Goal: Task Accomplishment & Management: Use online tool/utility

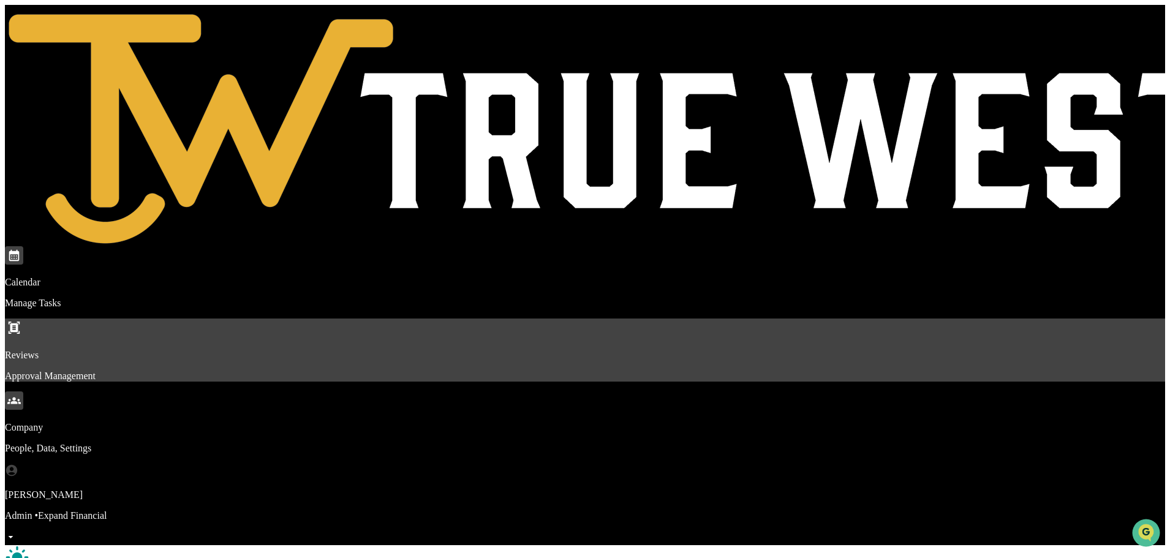
click at [260, 350] on p "Reviews" at bounding box center [585, 355] width 1160 height 11
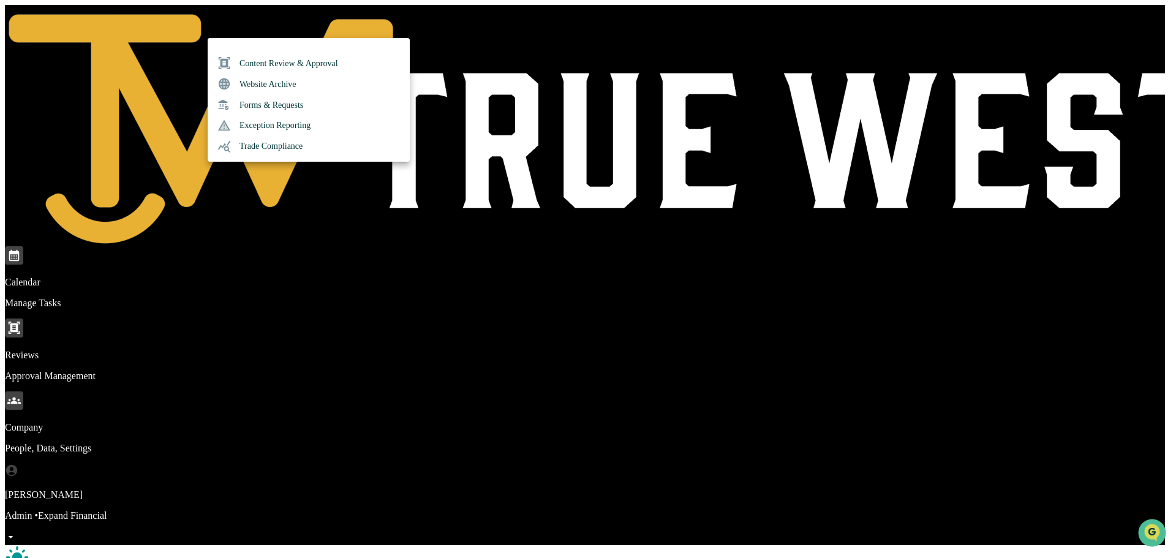
click at [264, 61] on li "Content Review & Approval" at bounding box center [309, 63] width 202 height 21
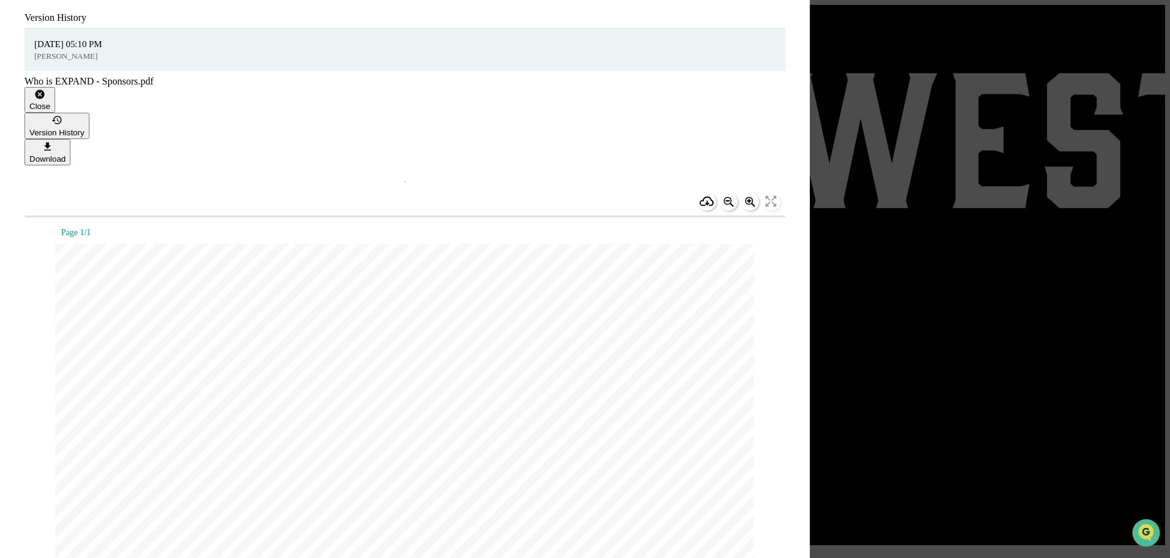
click at [46, 89] on icon "button" at bounding box center [40, 95] width 12 height 12
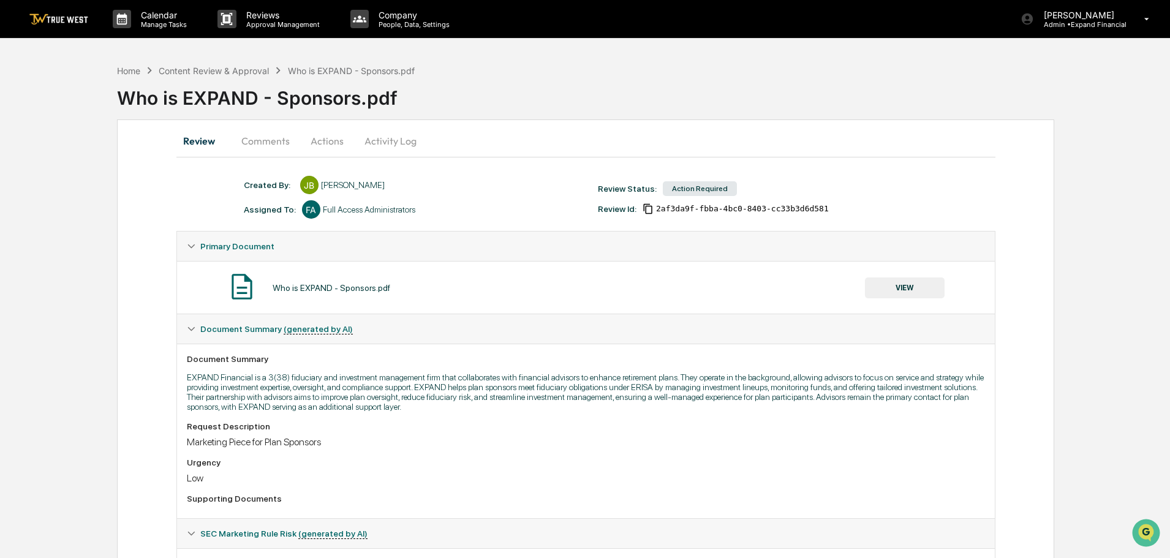
click at [331, 146] on button "Actions" at bounding box center [327, 140] width 55 height 29
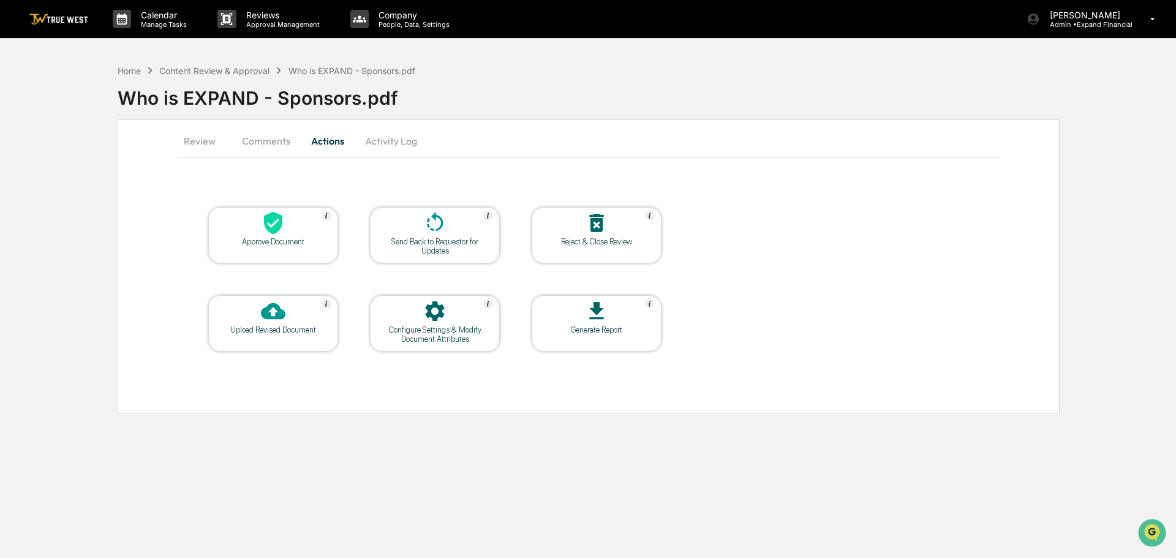
click at [276, 308] on icon at bounding box center [273, 311] width 25 height 17
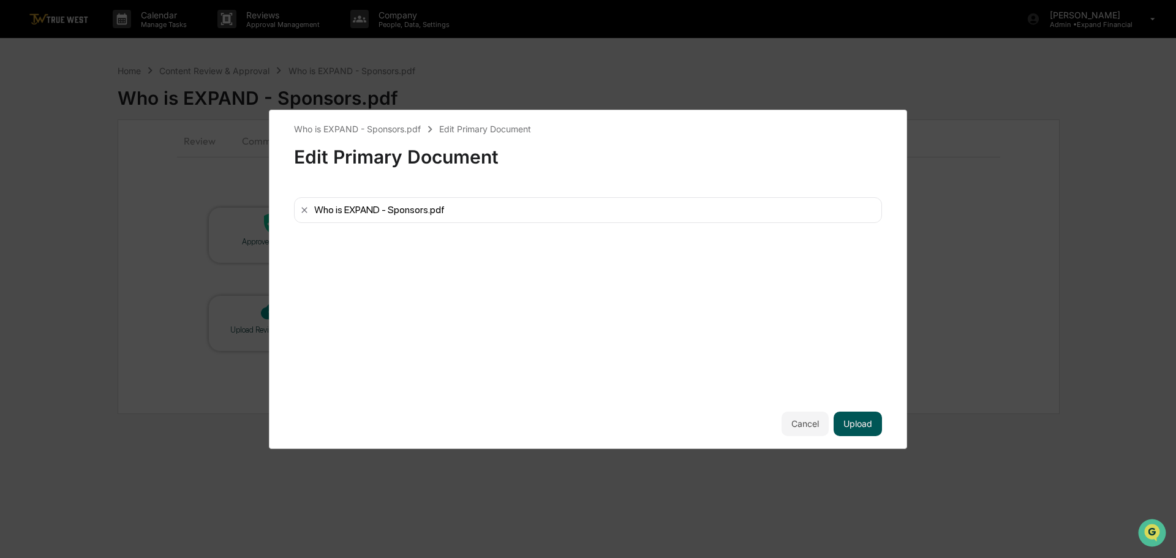
click at [853, 419] on button "Upload" at bounding box center [858, 424] width 48 height 25
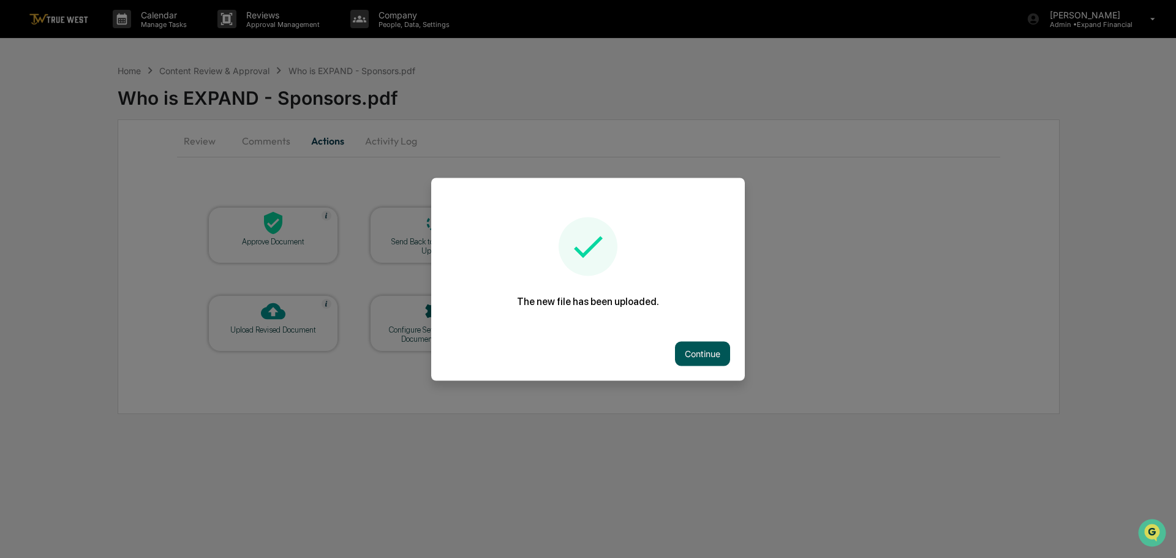
click at [687, 354] on button "Continue" at bounding box center [702, 353] width 55 height 25
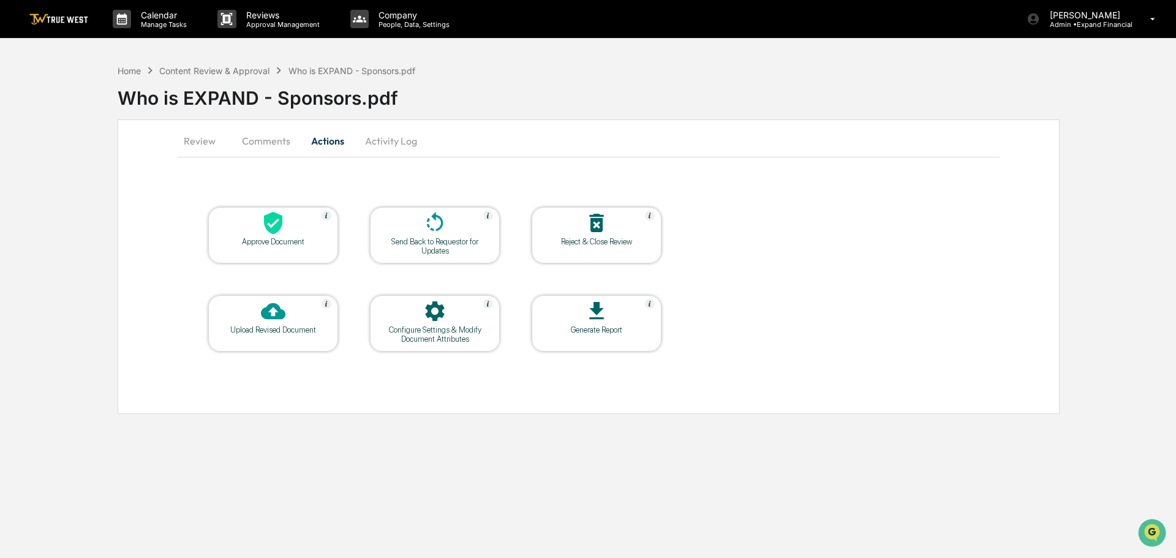
click at [210, 138] on button "Review" at bounding box center [204, 140] width 55 height 29
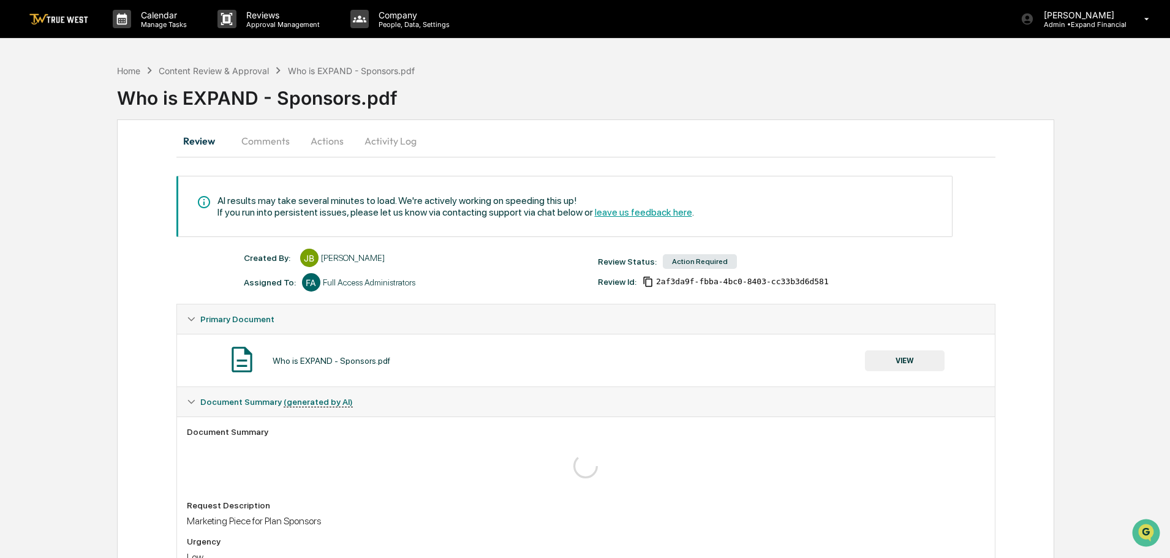
click at [271, 145] on button "Comments" at bounding box center [266, 140] width 68 height 29
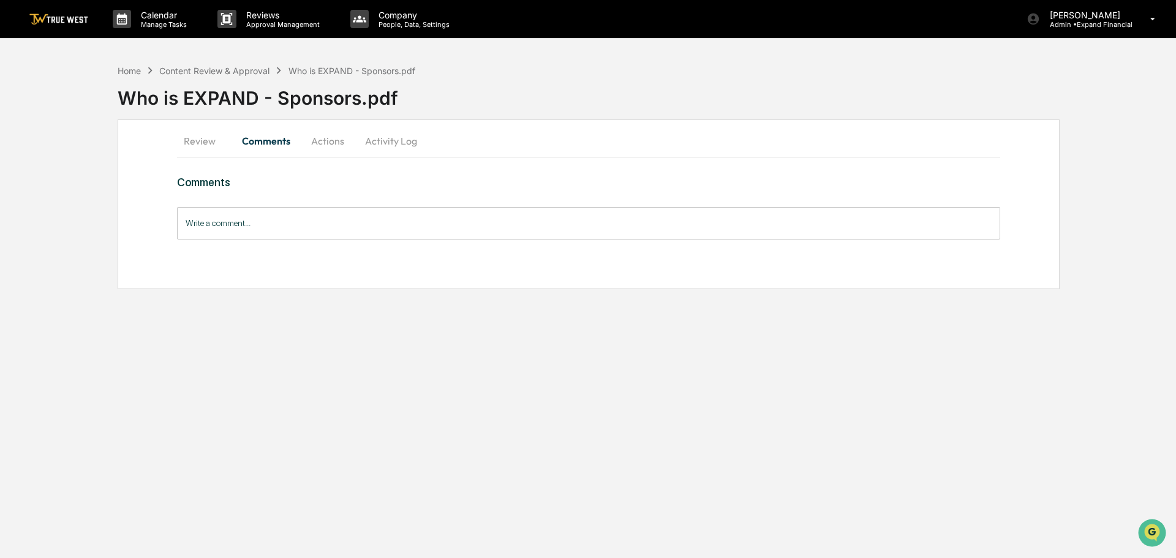
click at [326, 143] on button "Actions" at bounding box center [327, 140] width 55 height 29
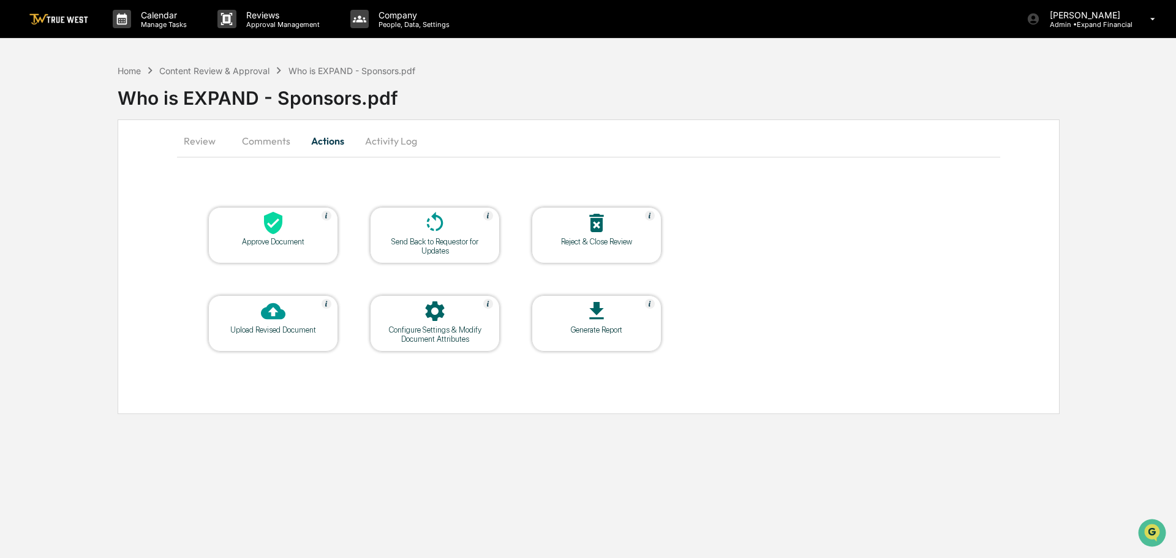
click at [371, 146] on button "Activity Log" at bounding box center [391, 140] width 72 height 29
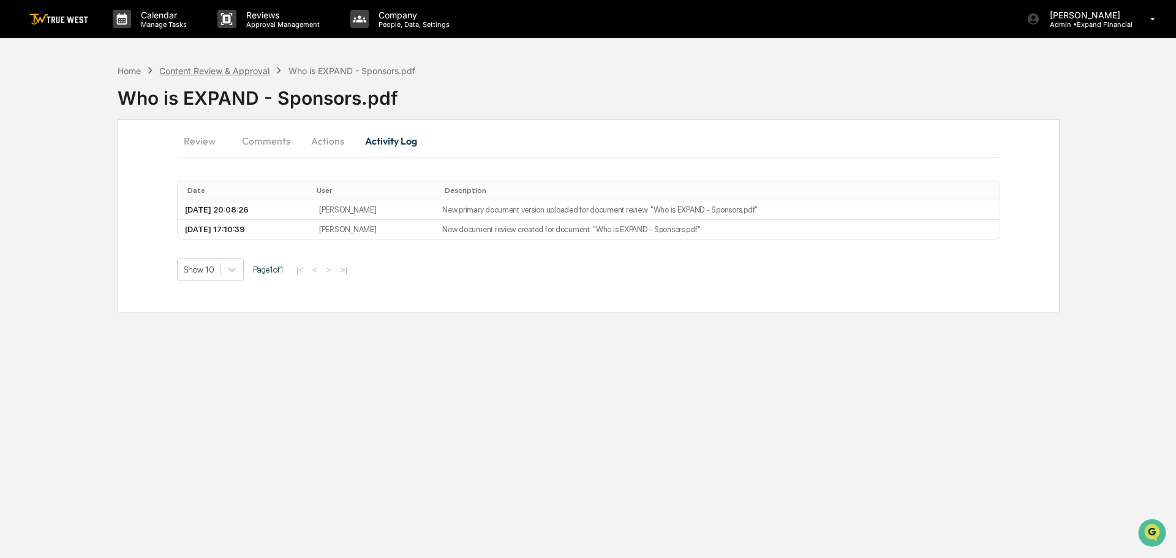
click at [258, 69] on div "Content Review & Approval" at bounding box center [214, 71] width 110 height 10
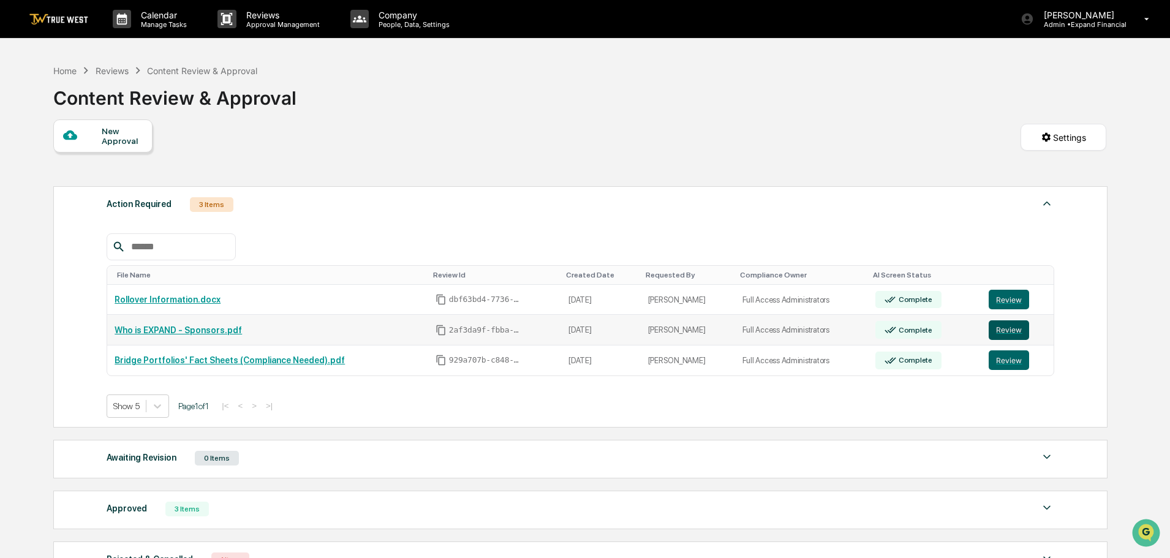
click at [1005, 334] on button "Review" at bounding box center [1009, 330] width 40 height 20
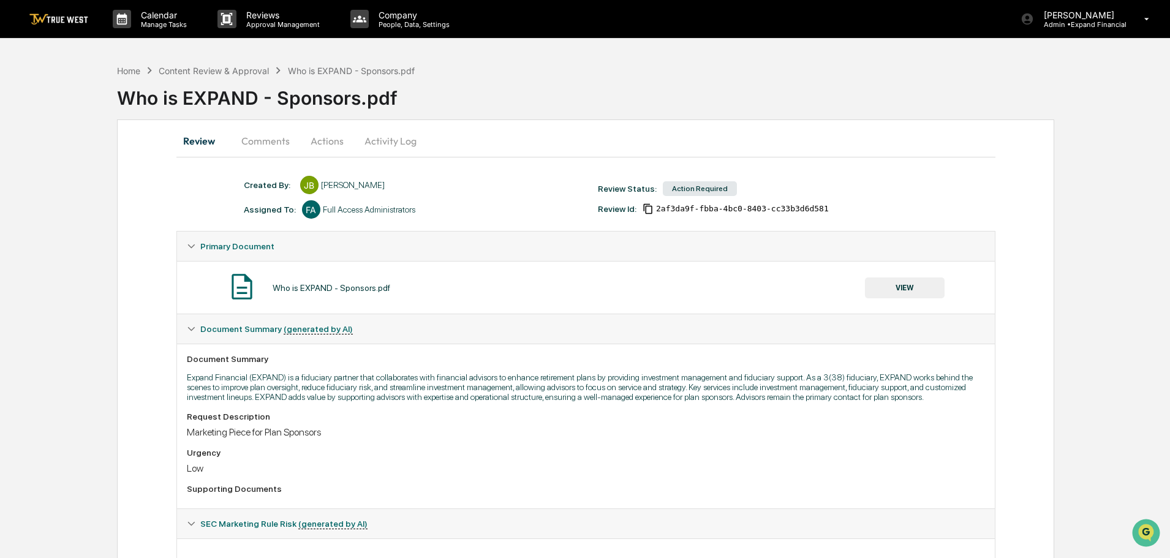
click at [327, 145] on button "Actions" at bounding box center [327, 140] width 55 height 29
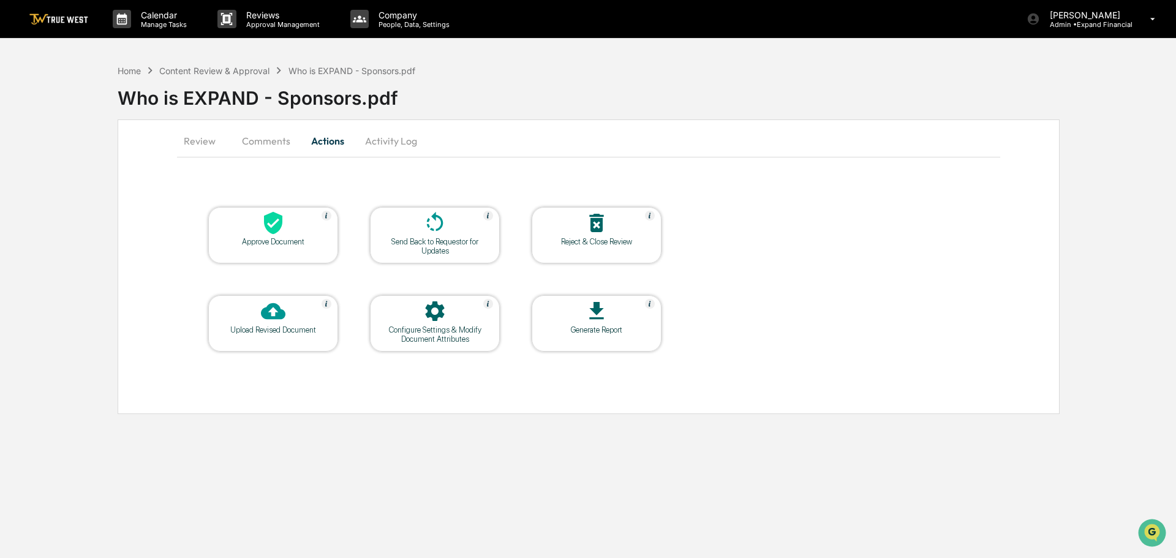
click at [293, 305] on div at bounding box center [273, 312] width 123 height 26
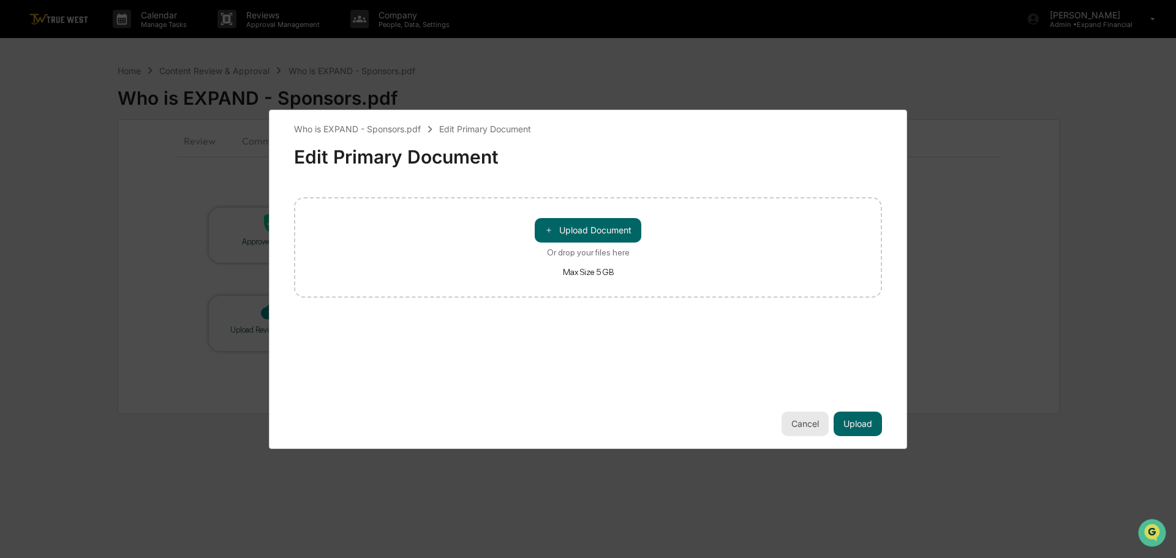
click at [803, 425] on button "Cancel" at bounding box center [805, 424] width 47 height 25
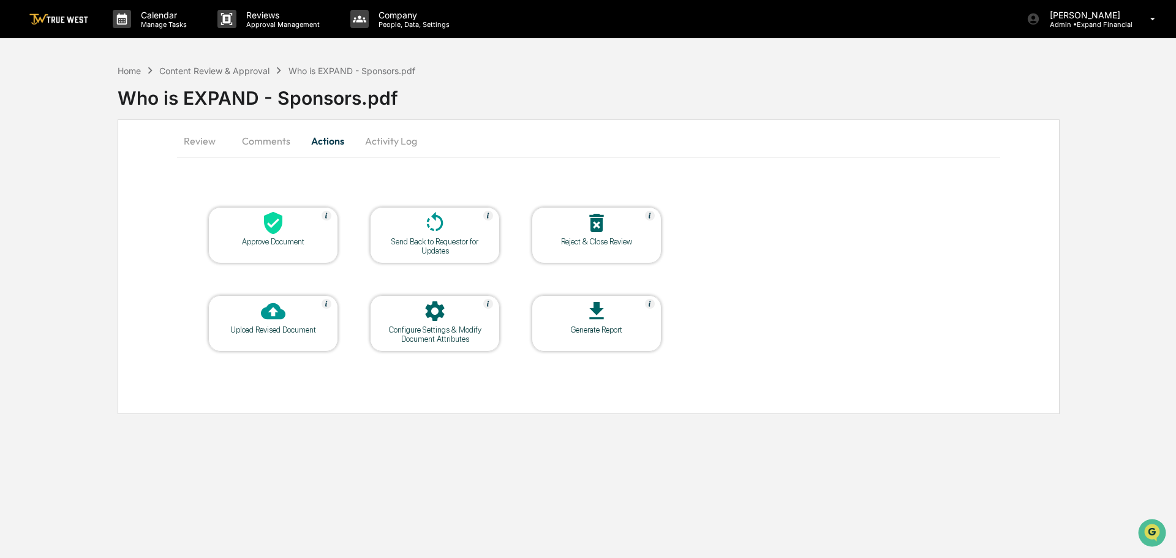
click at [404, 132] on button "Activity Log" at bounding box center [391, 140] width 72 height 29
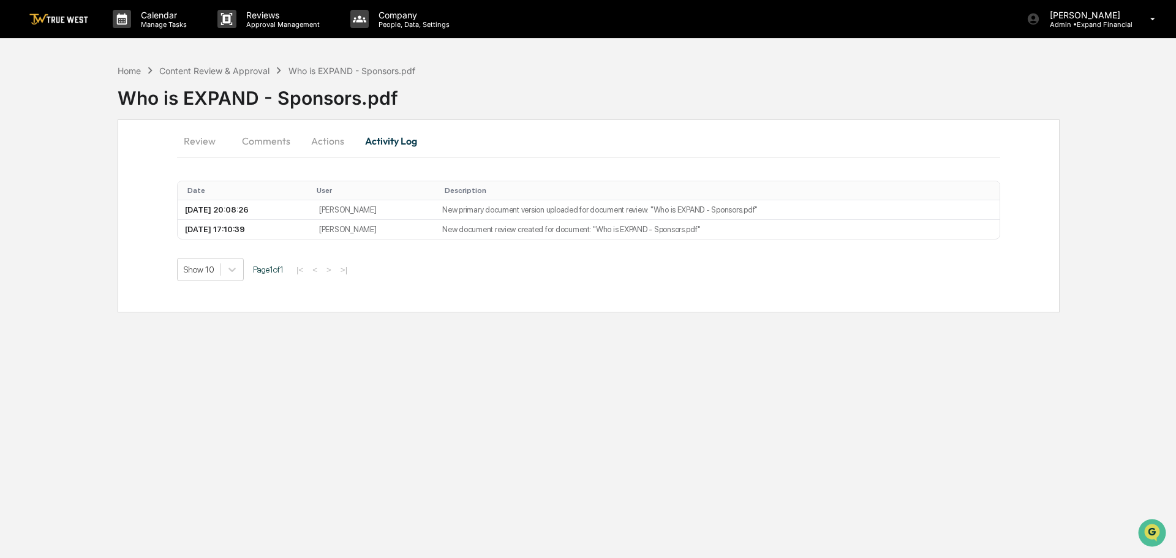
click at [211, 142] on button "Review" at bounding box center [204, 140] width 55 height 29
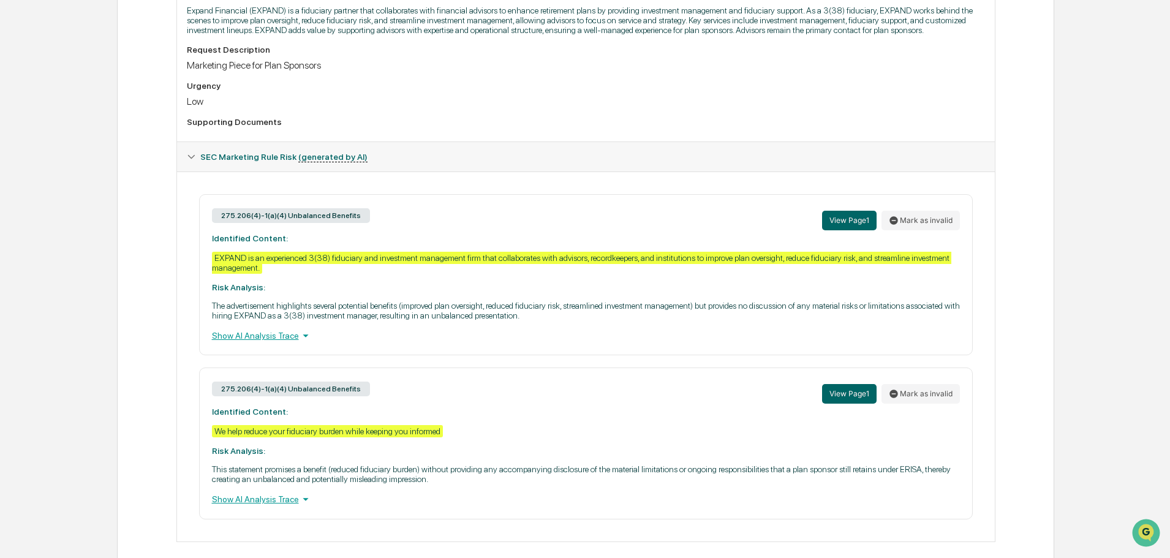
scroll to position [368, 0]
click at [273, 332] on div "Show AI Analysis Trace" at bounding box center [586, 334] width 748 height 13
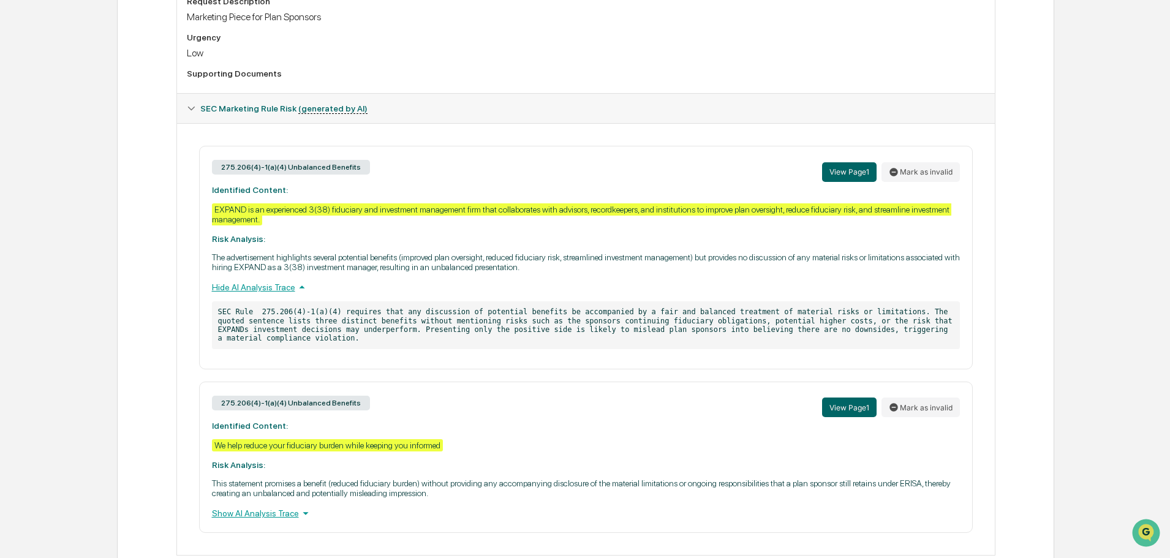
scroll to position [436, 0]
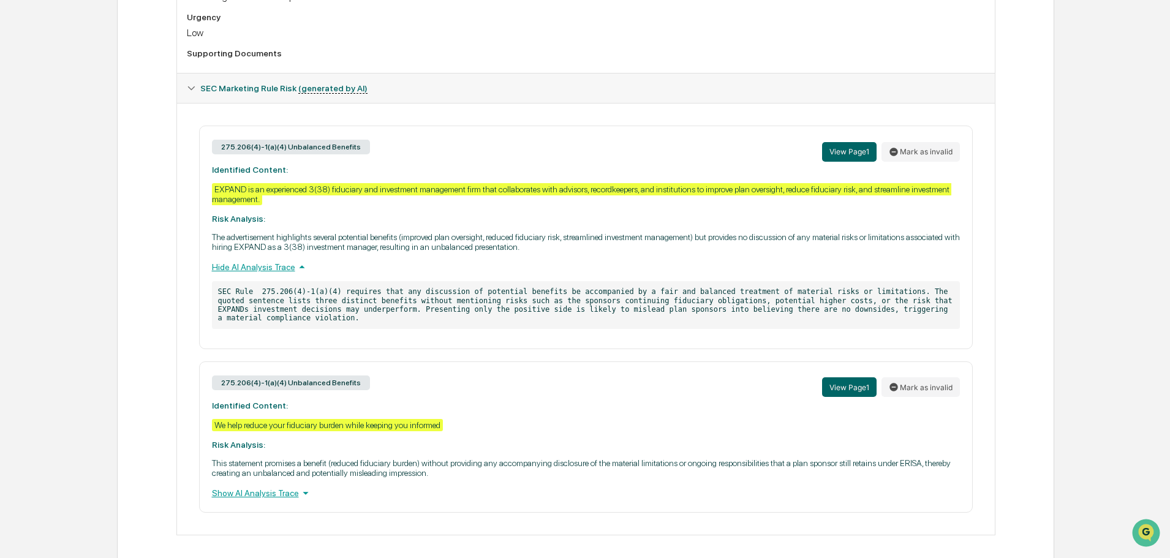
click at [282, 486] on div "Show AI Analysis Trace" at bounding box center [586, 492] width 748 height 13
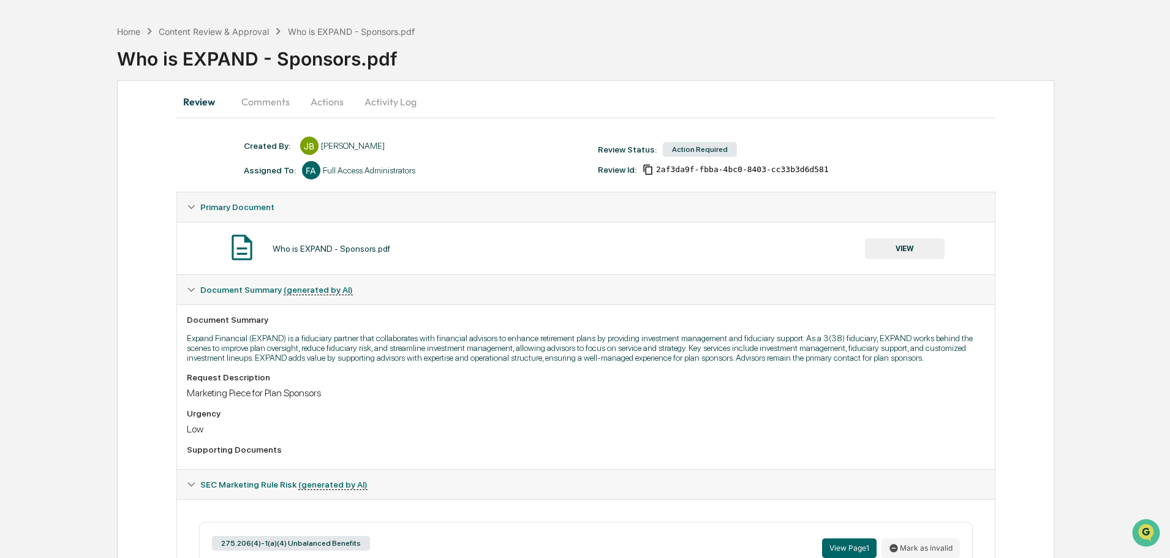
scroll to position [61, 0]
